Goal: Find specific page/section: Find specific page/section

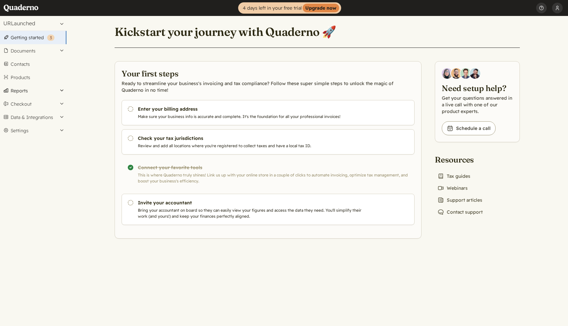
click at [42, 91] on button "Reports" at bounding box center [33, 90] width 66 height 13
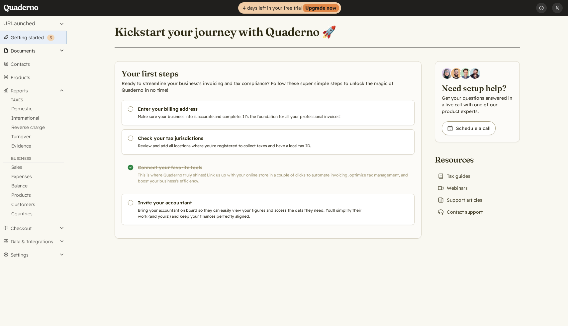
click at [32, 49] on button "Documents" at bounding box center [33, 50] width 66 height 13
click at [34, 68] on link "Invoices" at bounding box center [33, 68] width 66 height 9
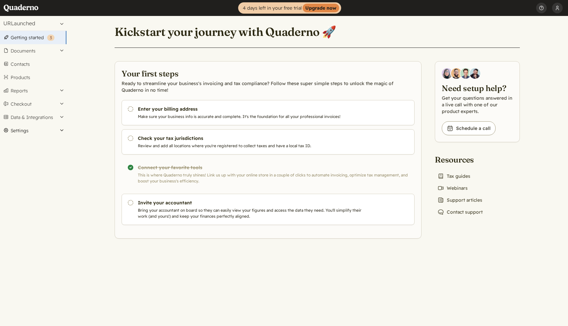
click at [24, 129] on button "Settings" at bounding box center [33, 130] width 66 height 13
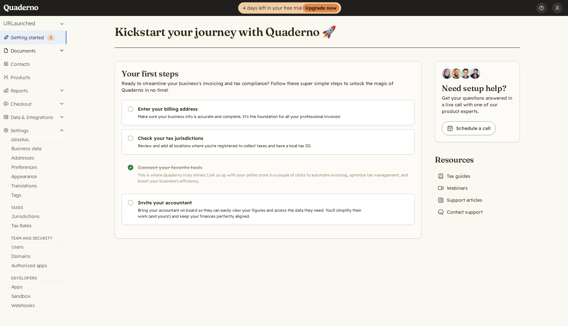
click at [27, 54] on button "Documents" at bounding box center [33, 50] width 66 height 13
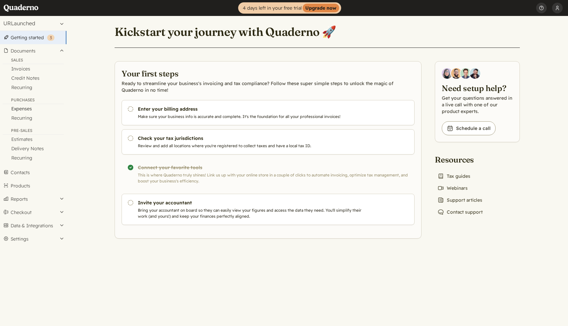
click at [34, 110] on link "Expenses" at bounding box center [33, 108] width 66 height 9
